Goal: Task Accomplishment & Management: Use online tool/utility

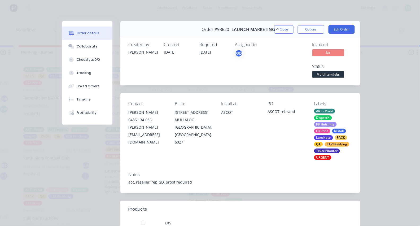
scroll to position [14, 0]
click at [95, 75] on button "Tracking" at bounding box center [87, 72] width 50 height 13
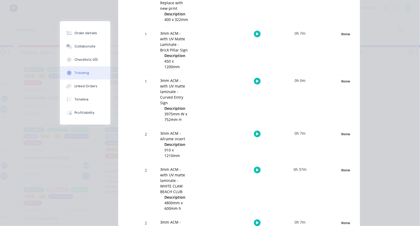
scroll to position [319, 0]
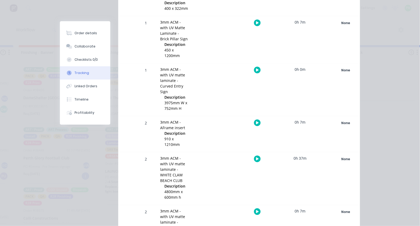
click at [257, 68] on icon "button" at bounding box center [257, 69] width 3 height 3
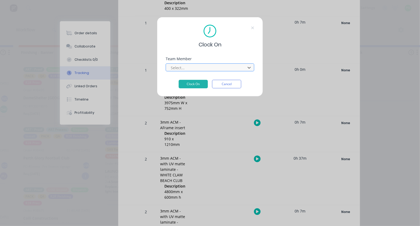
click at [222, 71] on div at bounding box center [206, 67] width 73 height 7
type input "pro"
click at [193, 86] on button "Clock On" at bounding box center [193, 84] width 29 height 8
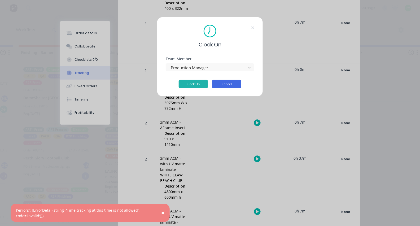
click at [229, 85] on button "Cancel" at bounding box center [226, 84] width 29 height 8
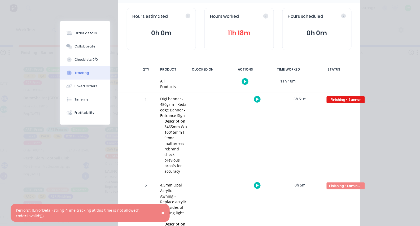
scroll to position [5, 0]
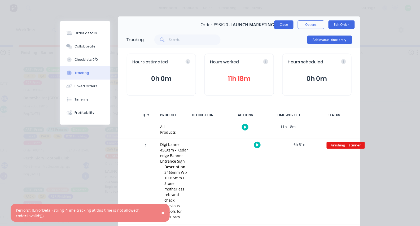
click at [289, 24] on button "Close" at bounding box center [283, 24] width 19 height 8
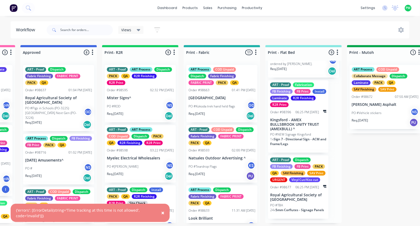
scroll to position [403, 0]
click at [296, 202] on p "Royal Agricultural Society of [GEOGRAPHIC_DATA]" at bounding box center [298, 197] width 56 height 9
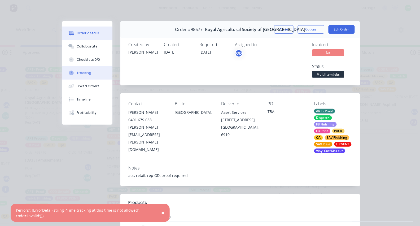
click at [87, 75] on div "Tracking" at bounding box center [84, 73] width 15 height 5
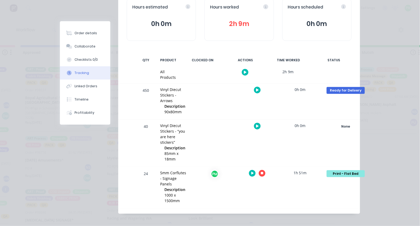
scroll to position [59, 0]
click at [263, 170] on button "button" at bounding box center [262, 173] width 7 height 7
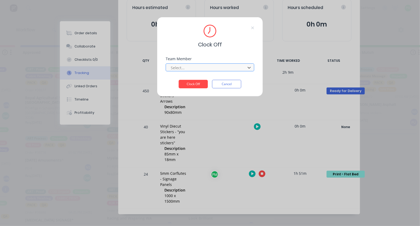
click at [225, 71] on div at bounding box center [206, 67] width 73 height 7
type input "pro"
click at [193, 86] on button "Clock Off" at bounding box center [193, 84] width 29 height 8
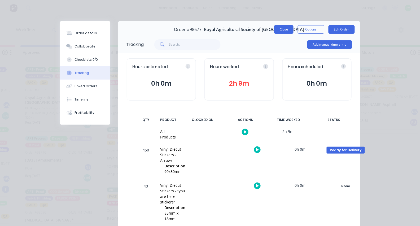
scroll to position [0, 0]
click at [276, 30] on button "Close" at bounding box center [283, 29] width 19 height 8
